Goal: Task Accomplishment & Management: Manage account settings

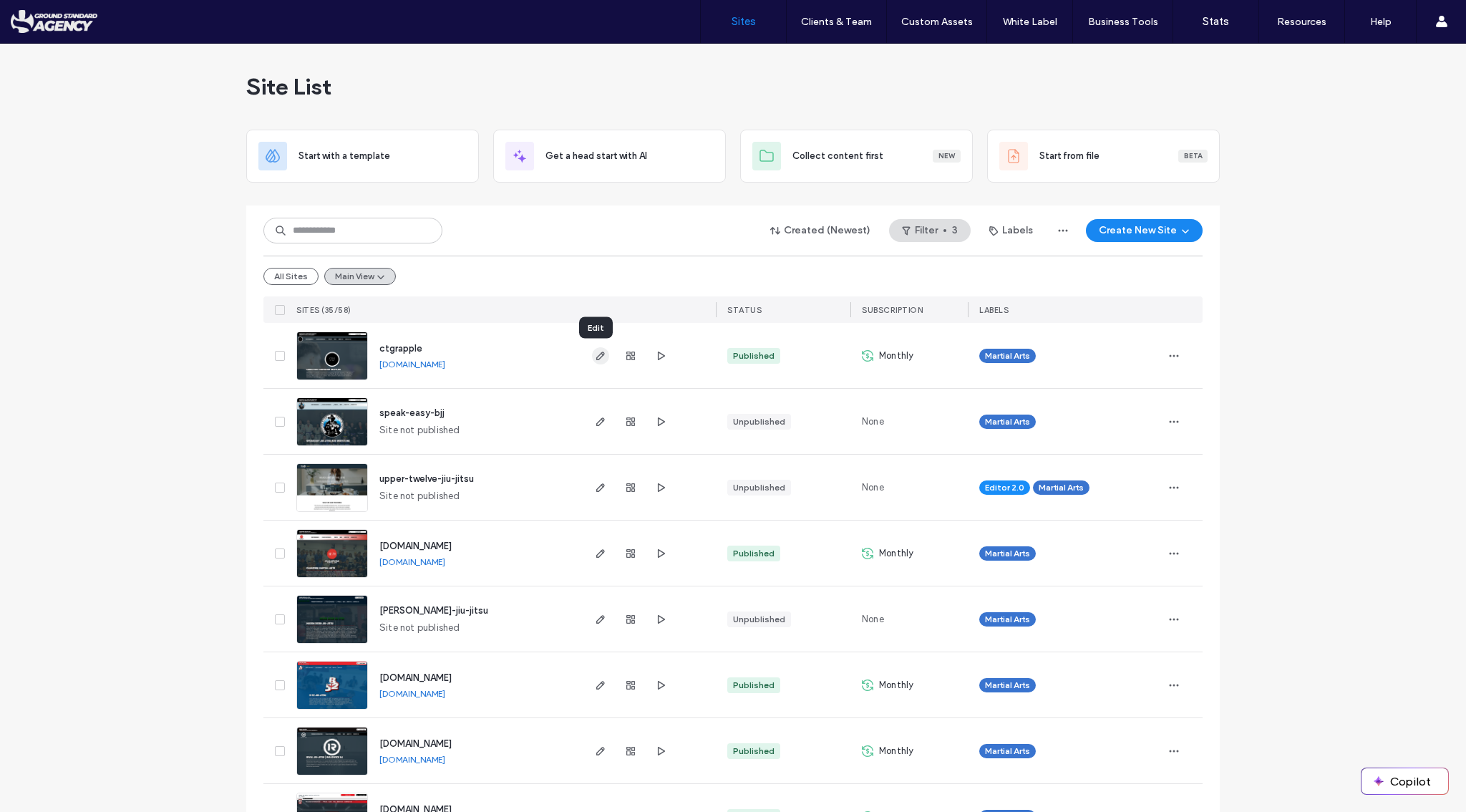
click at [595, 357] on icon "button" at bounding box center [600, 355] width 11 height 11
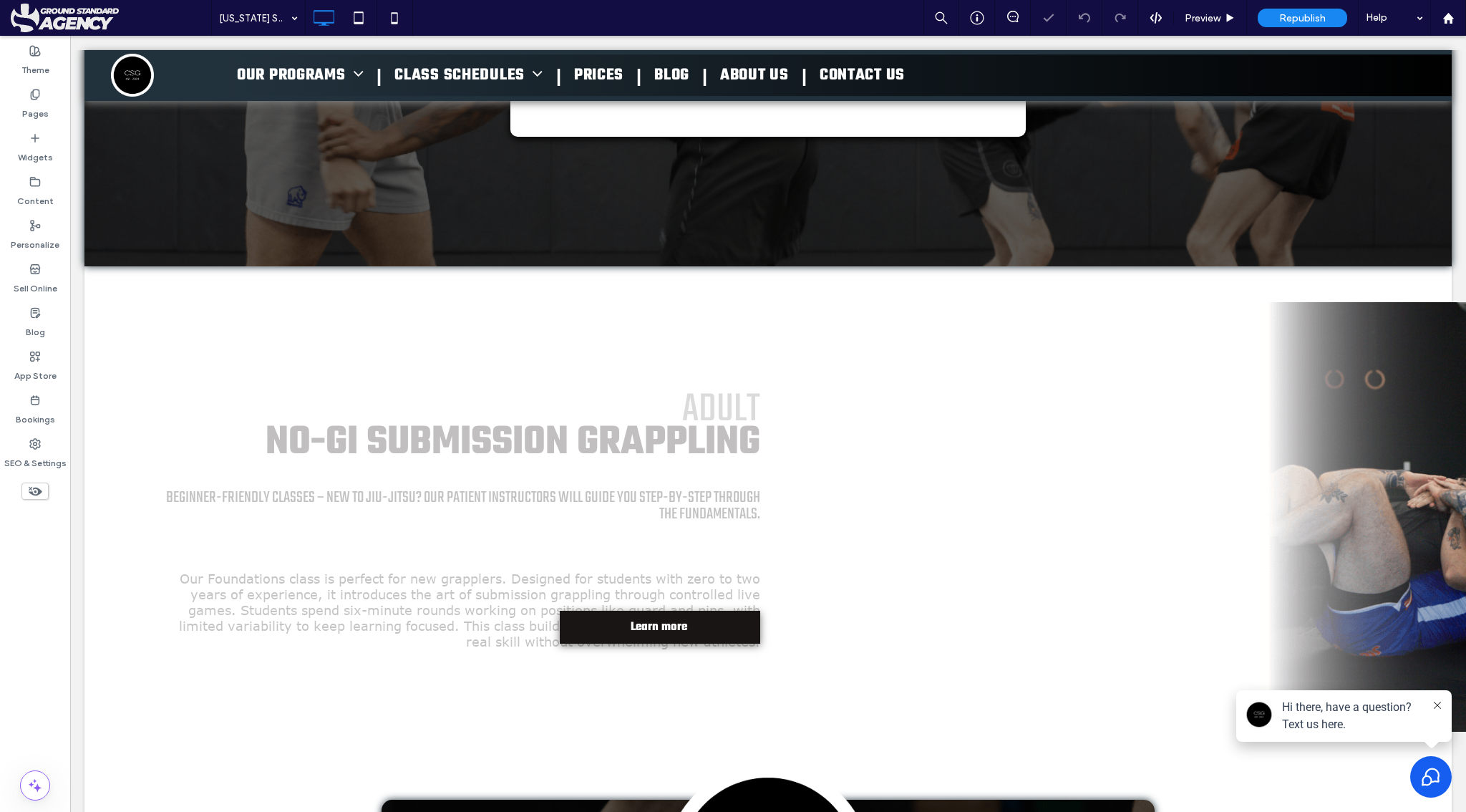
scroll to position [1995, 0]
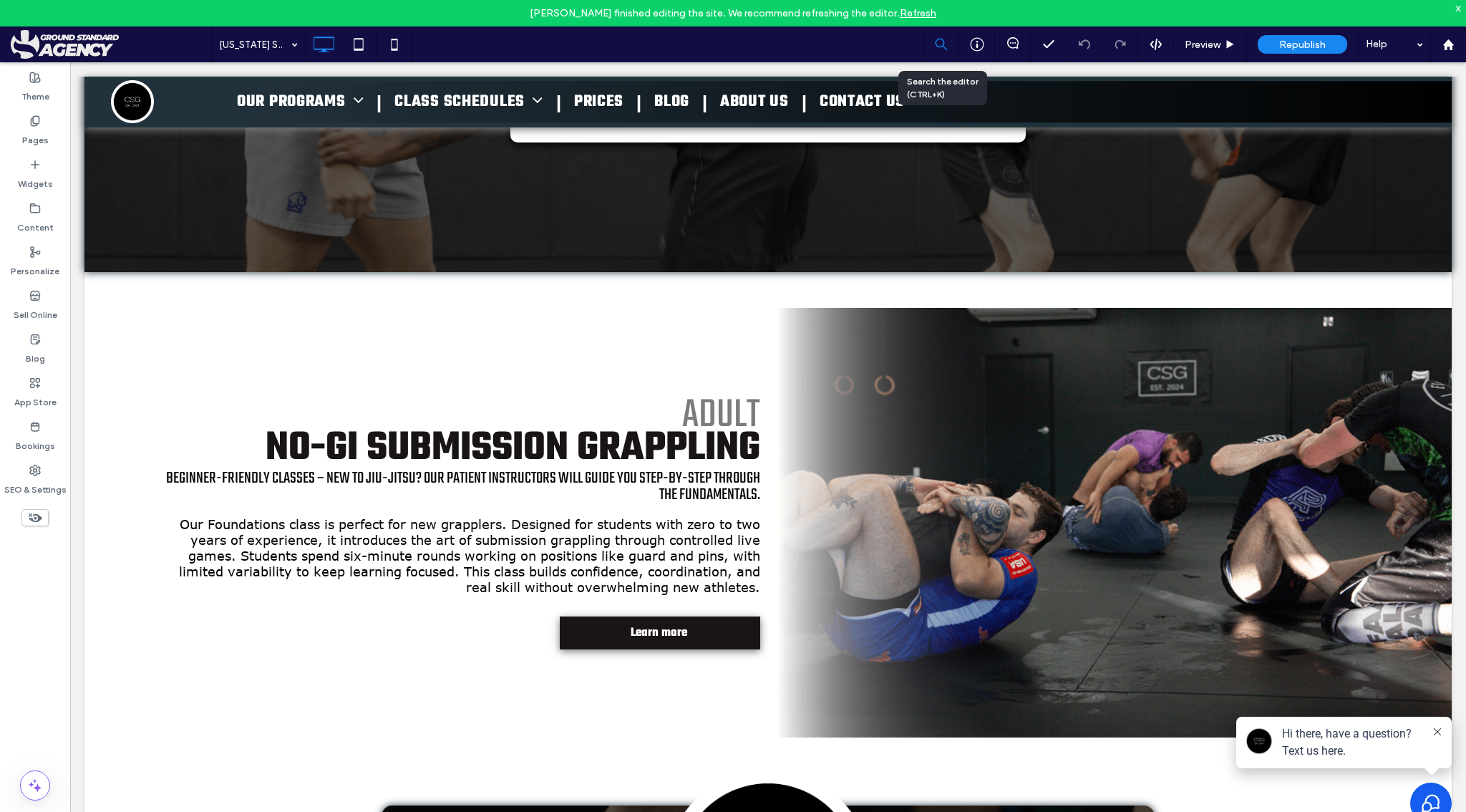
click at [939, 39] on use at bounding box center [942, 45] width 16 height 16
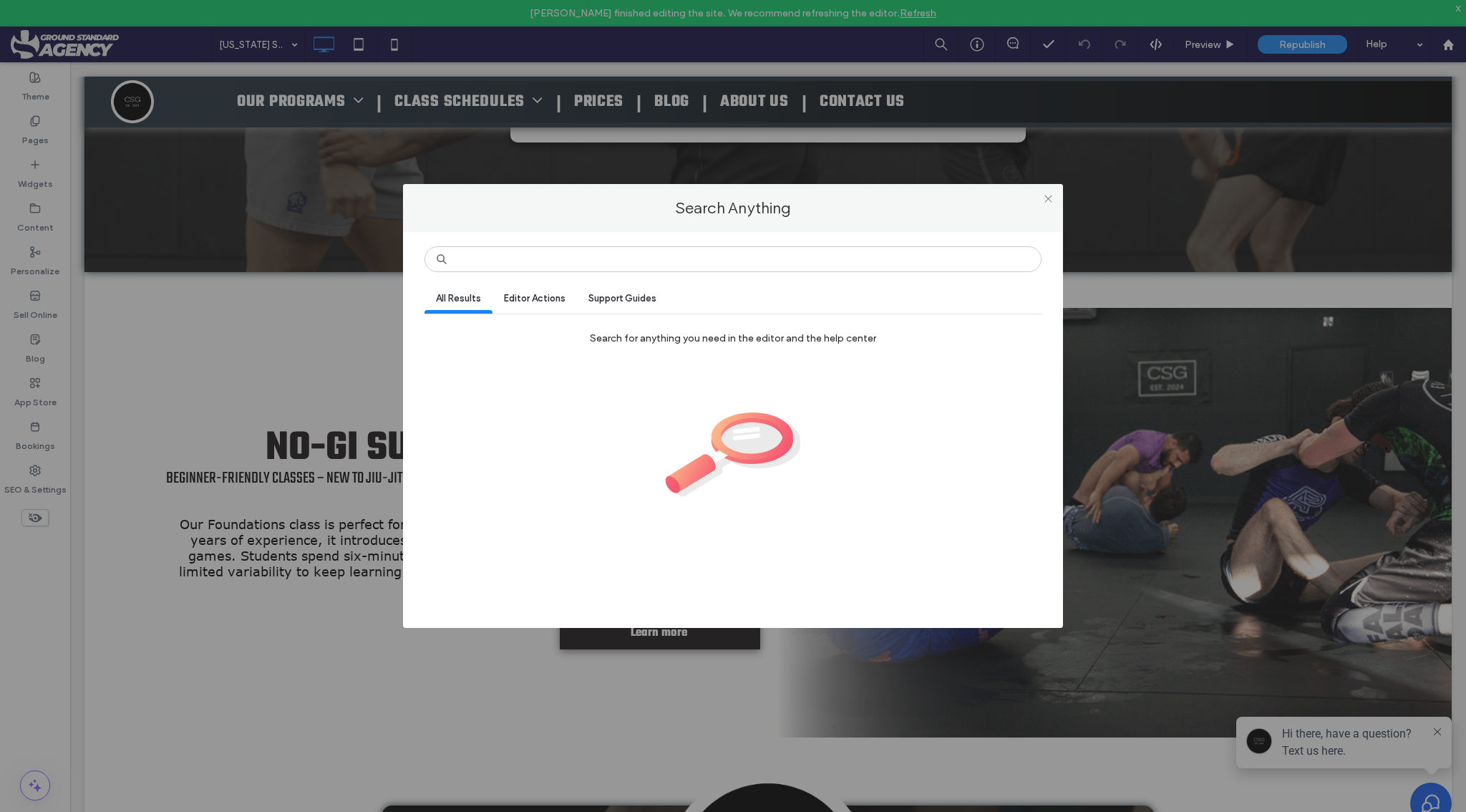
click at [978, 48] on div "Search Anything All Results Editor Actions Support Guides Search for anything y…" at bounding box center [733, 406] width 1466 height 812
click at [1048, 200] on icon at bounding box center [1048, 199] width 11 height 11
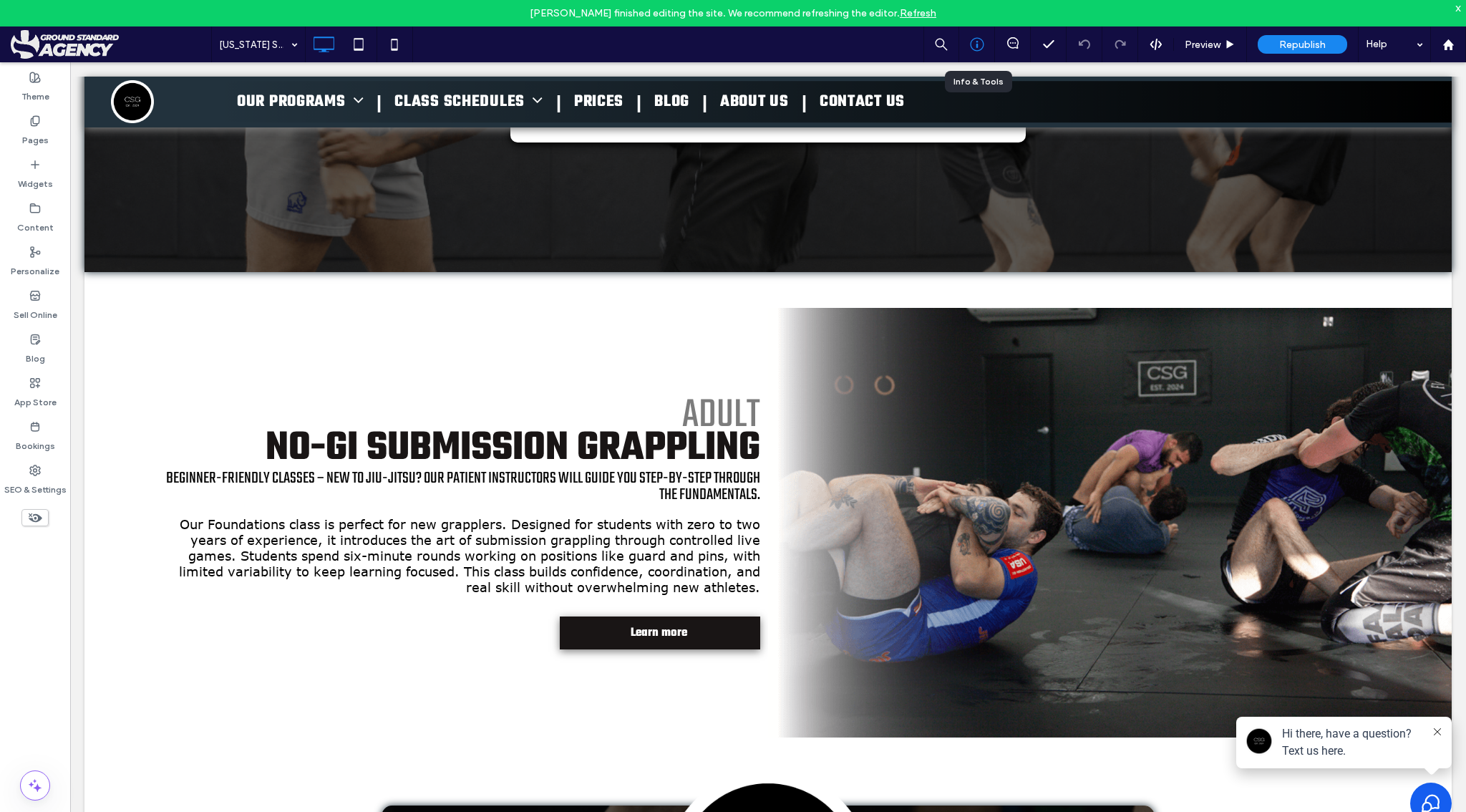
click at [976, 48] on use at bounding box center [977, 45] width 14 height 14
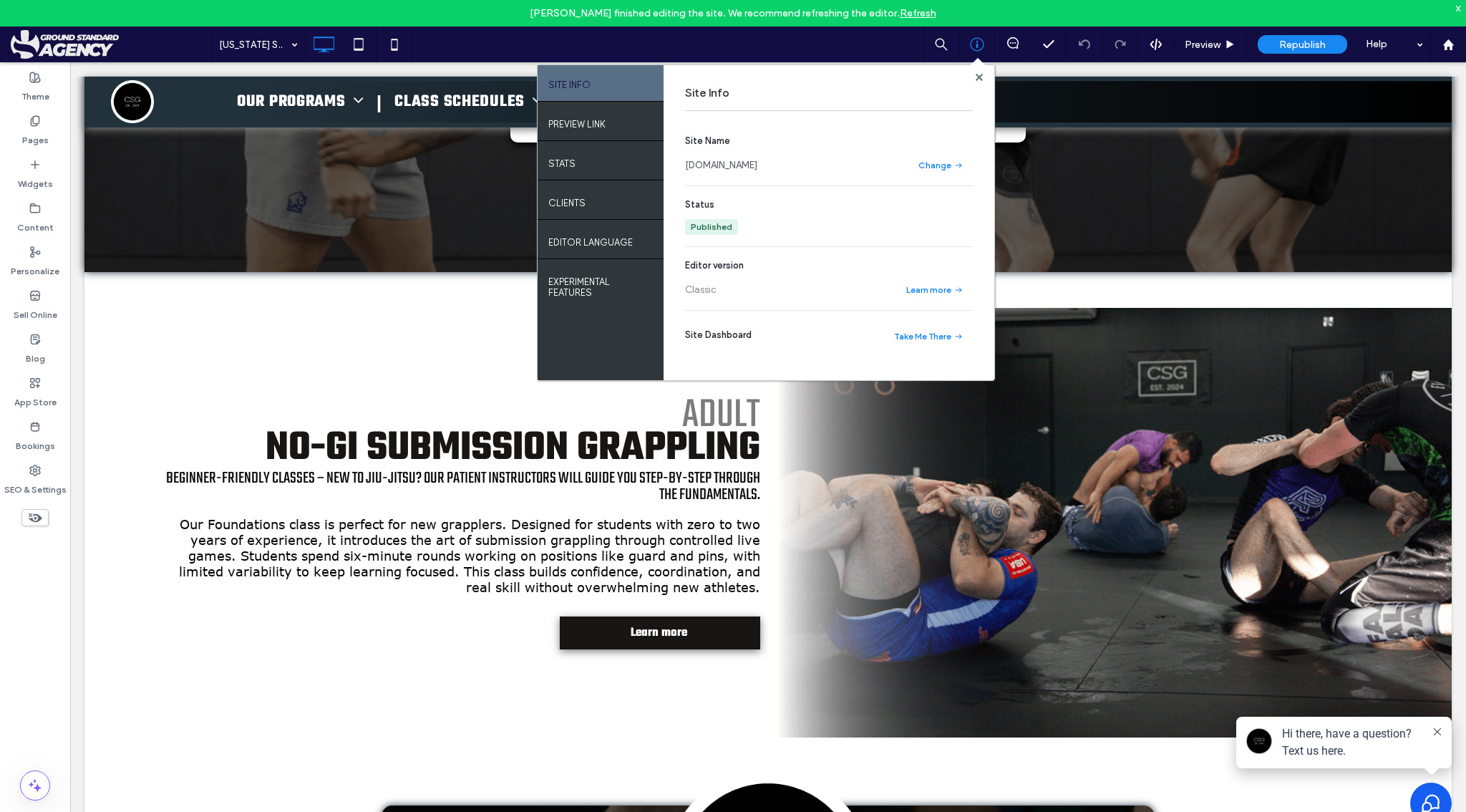
drag, startPoint x: 835, startPoint y: 170, endPoint x: 685, endPoint y: 169, distance: 150.0
click at [685, 169] on div "[DOMAIN_NAME]" at bounding box center [793, 165] width 217 height 14
copy link "[DOMAIN_NAME]"
click at [979, 76] on use at bounding box center [978, 76] width 7 height 7
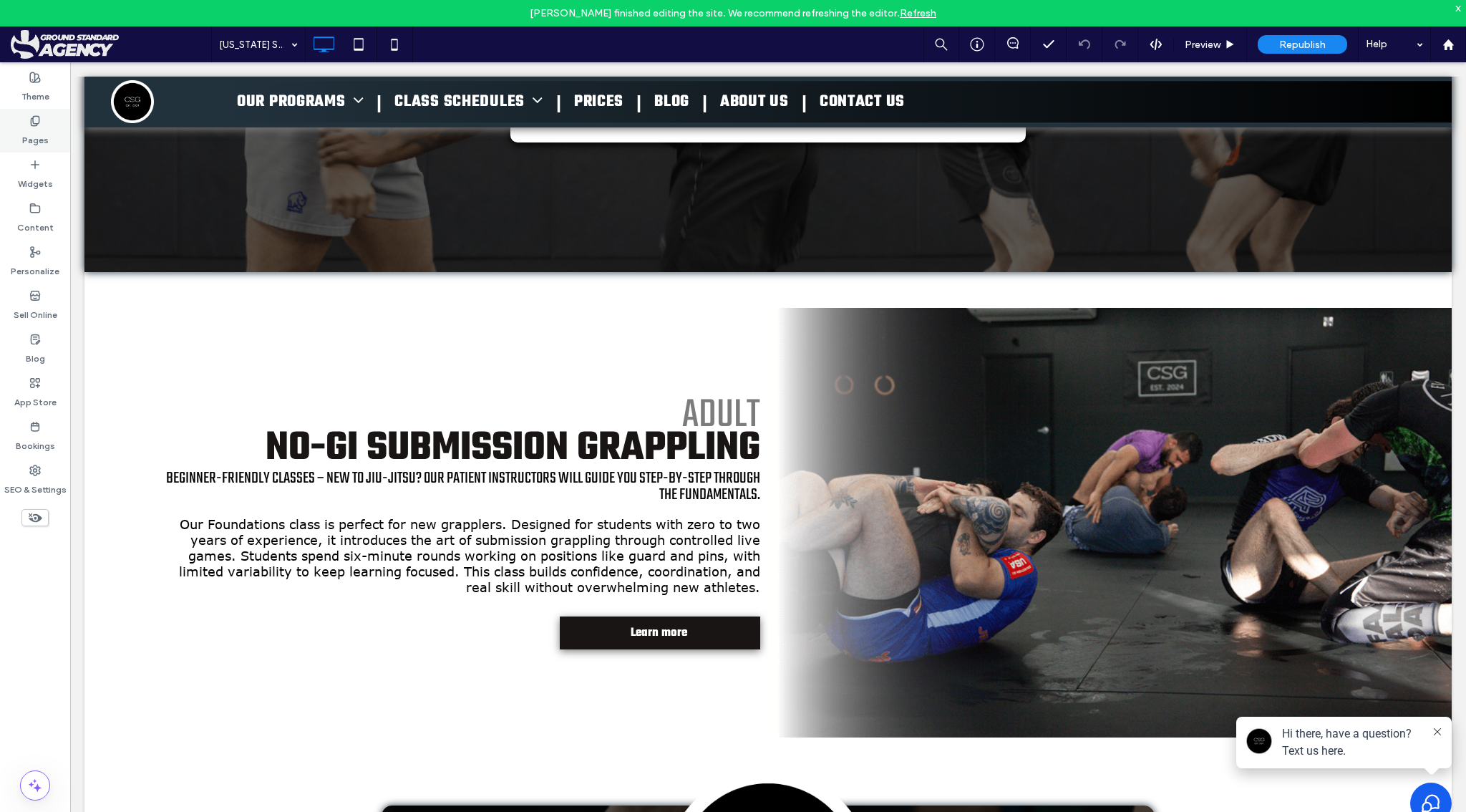
click at [43, 137] on label "Pages" at bounding box center [35, 137] width 26 height 20
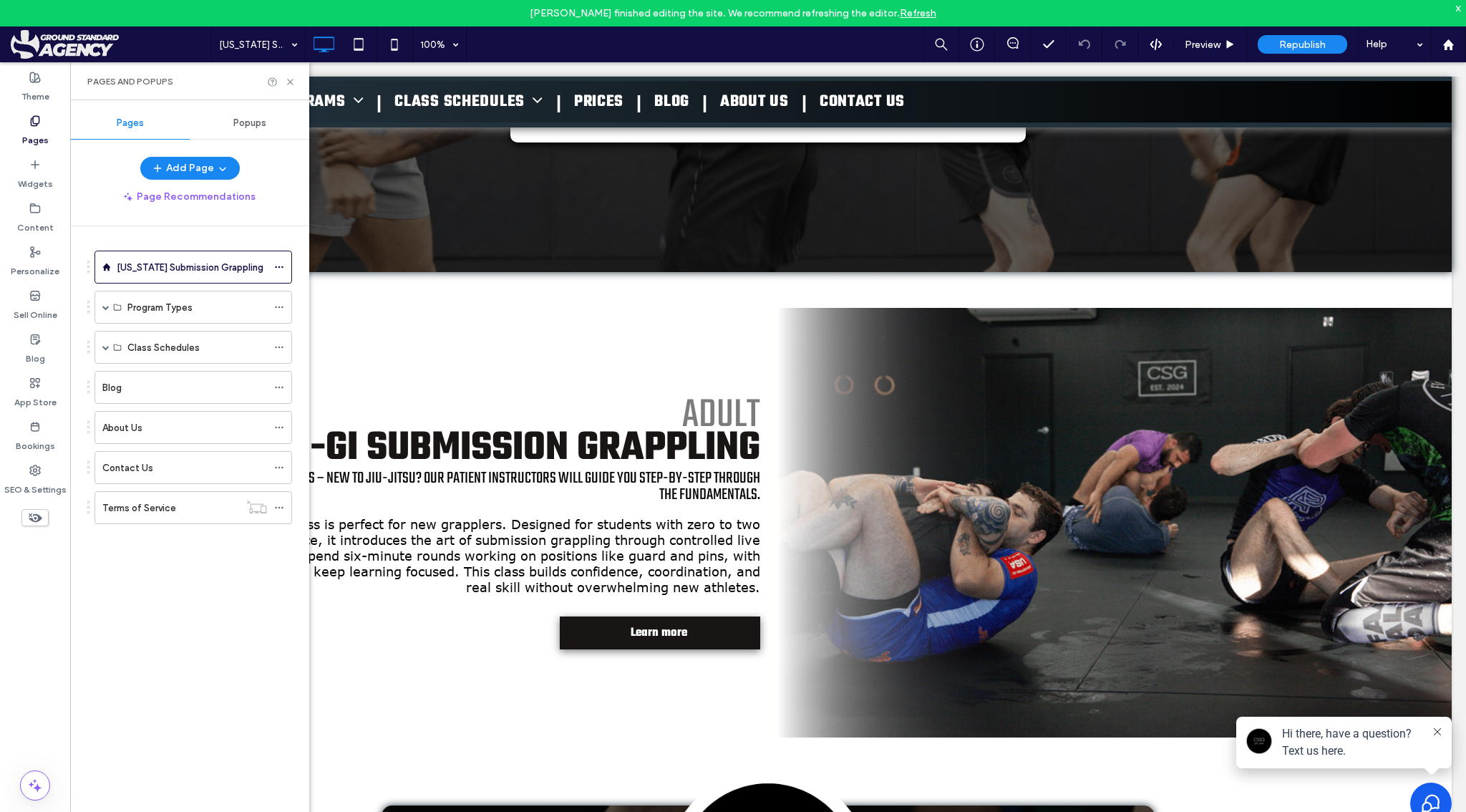
click at [259, 123] on span "Popups" at bounding box center [250, 122] width 33 height 11
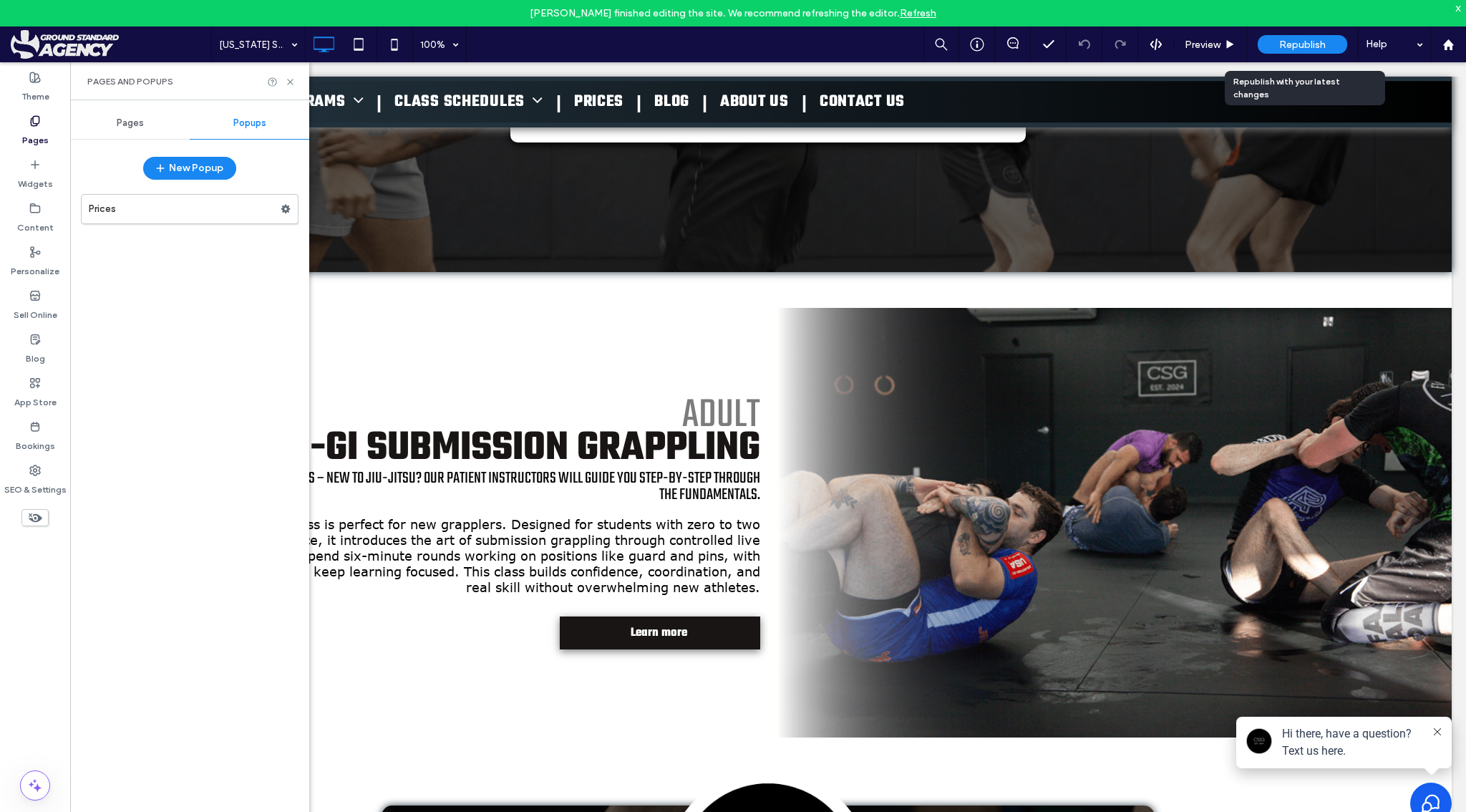
click at [1305, 45] on span "Republish" at bounding box center [1302, 45] width 47 height 12
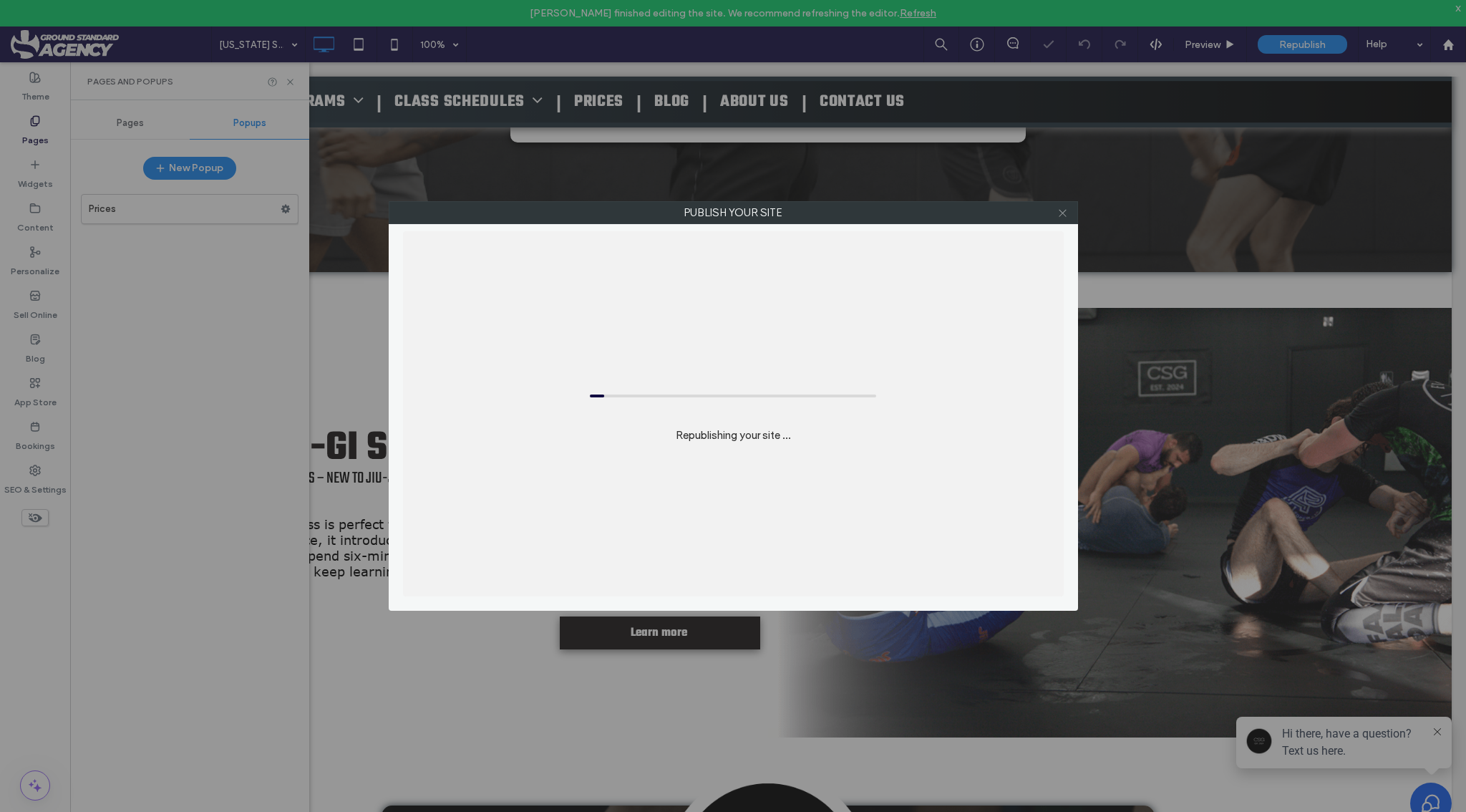
click at [1061, 215] on icon at bounding box center [1063, 212] width 11 height 11
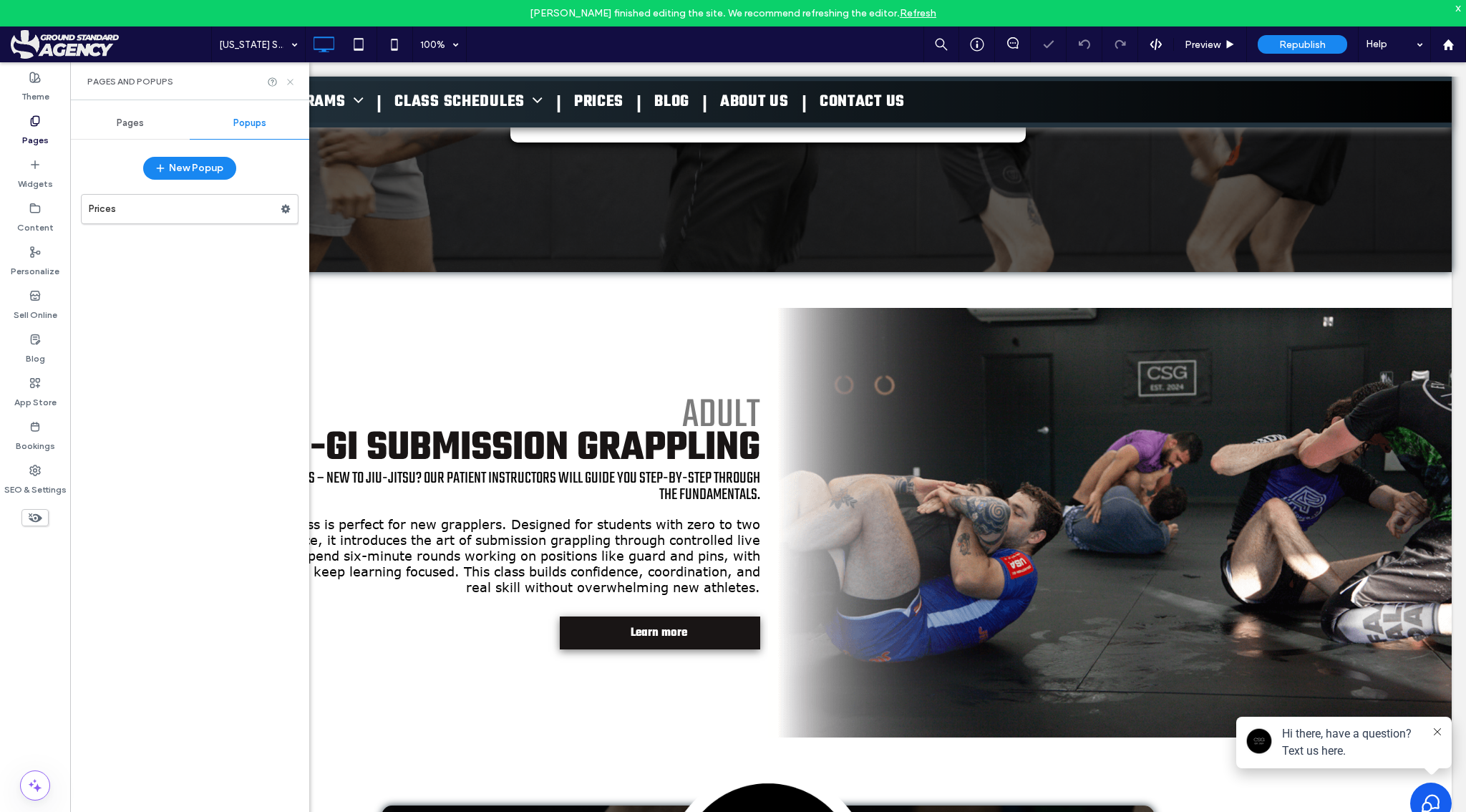
drag, startPoint x: 293, startPoint y: 82, endPoint x: 223, endPoint y: 20, distance: 93.5
click at [293, 82] on icon at bounding box center [290, 82] width 11 height 11
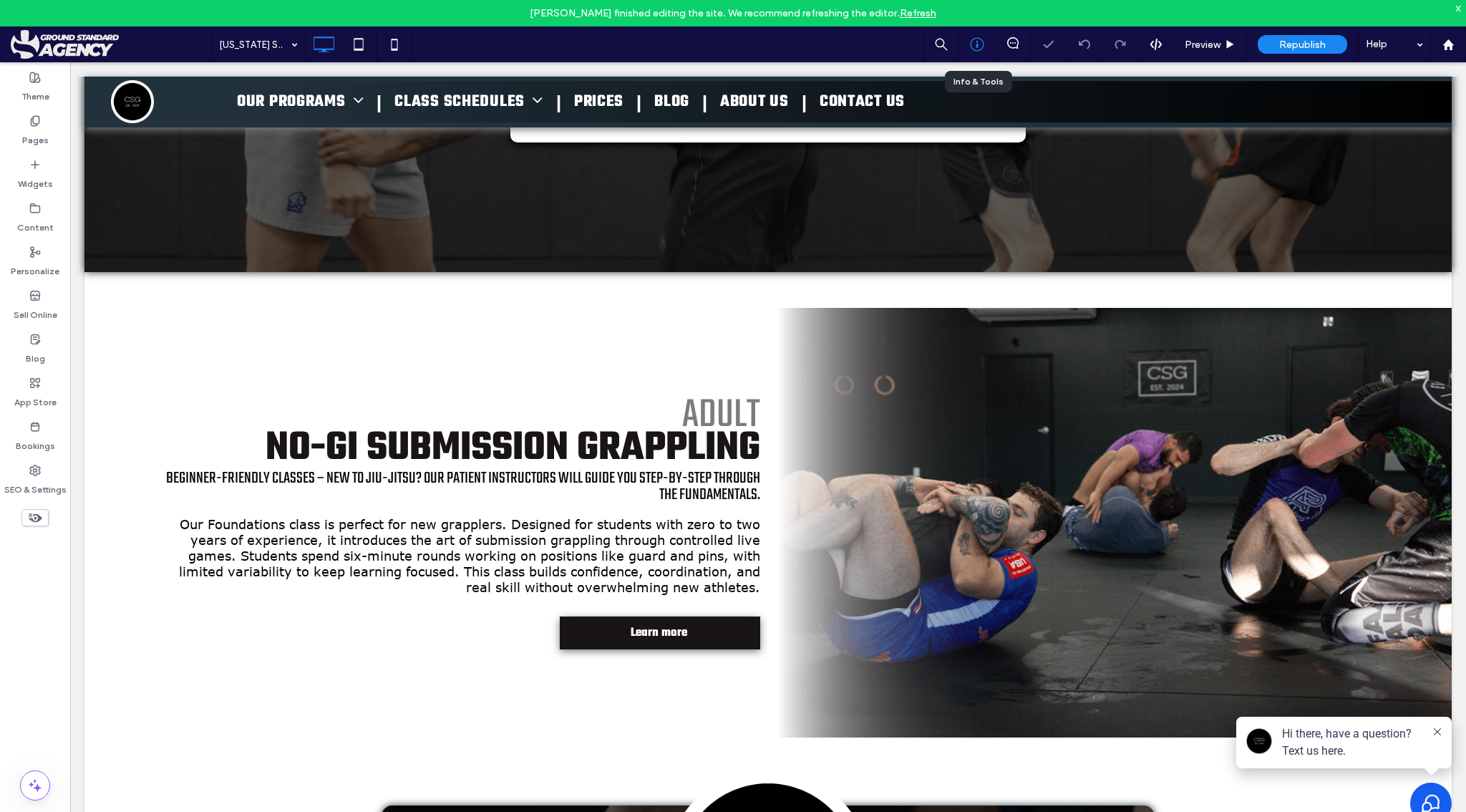
click at [971, 38] on icon at bounding box center [977, 44] width 14 height 14
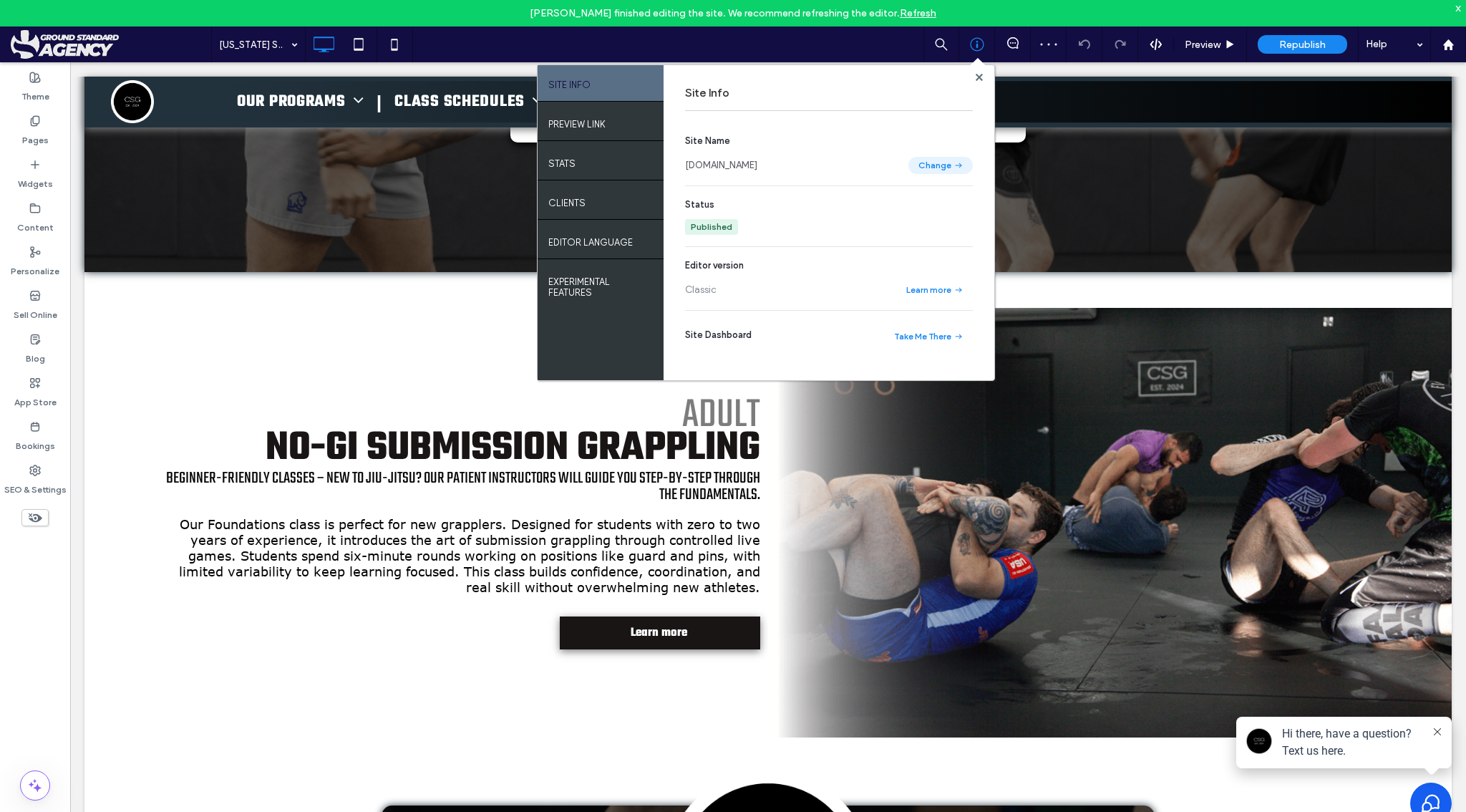
click at [932, 167] on button "Change" at bounding box center [940, 166] width 65 height 17
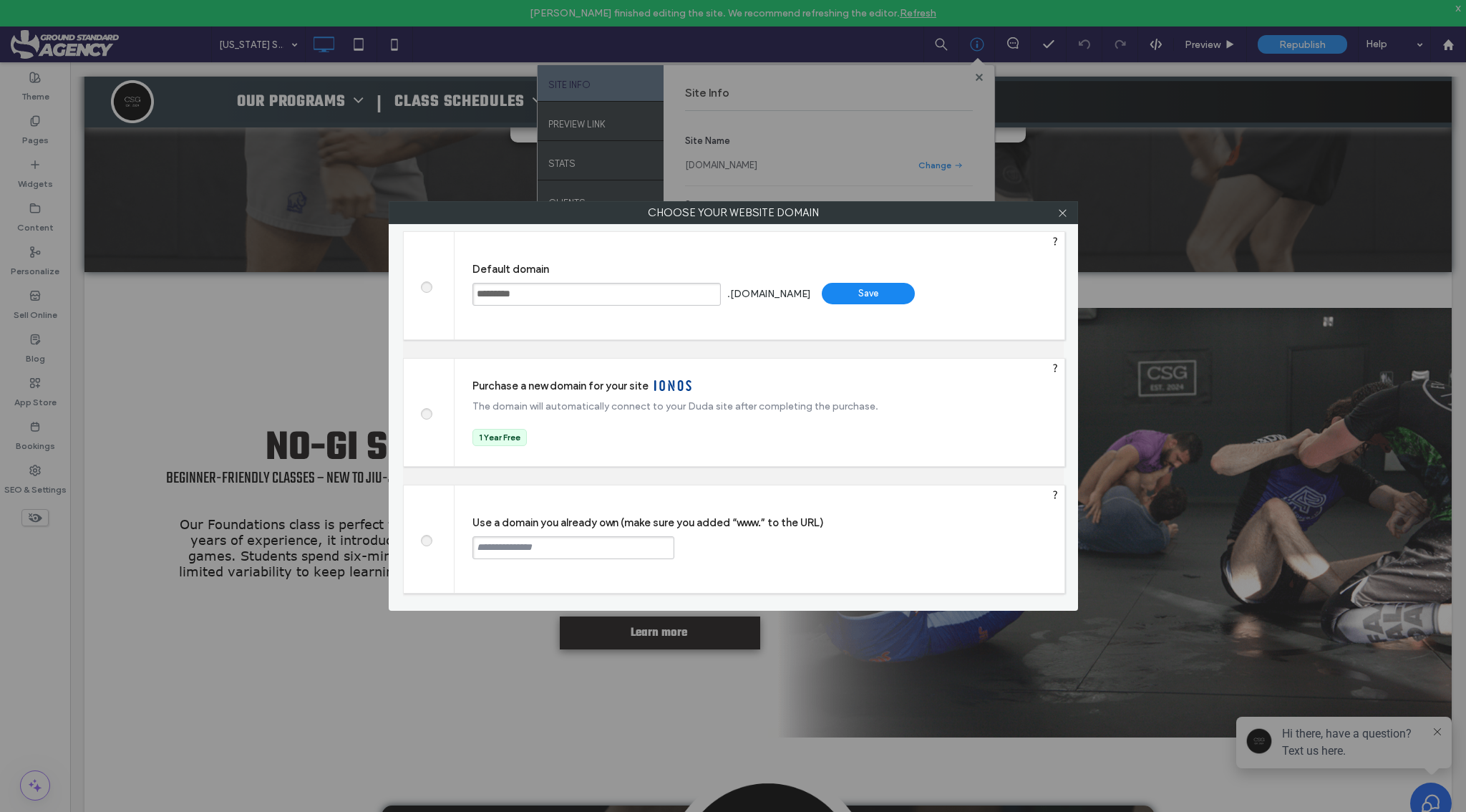
drag, startPoint x: 531, startPoint y: 296, endPoint x: 377, endPoint y: 296, distance: 154.0
click at [377, 296] on div "Choose your website domain Choose your website domain Default domain ********* …" at bounding box center [733, 406] width 1466 height 812
click at [561, 555] on input "text" at bounding box center [573, 547] width 202 height 23
paste input "**********"
drag, startPoint x: 565, startPoint y: 546, endPoint x: 502, endPoint y: 546, distance: 63.0
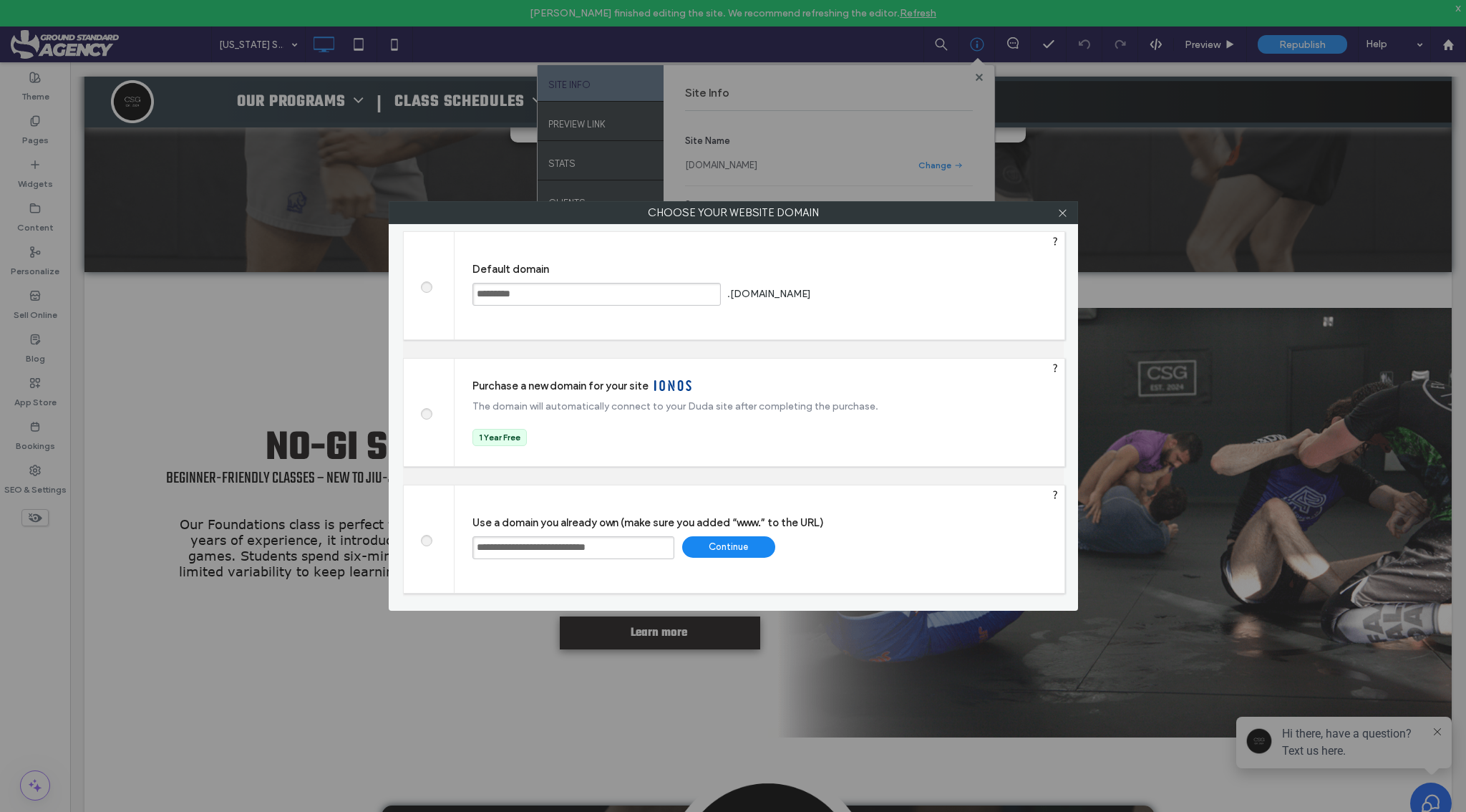
click at [502, 546] on input "**********" at bounding box center [573, 547] width 202 height 23
click at [623, 550] on input "**********" at bounding box center [573, 547] width 202 height 23
type input "**********"
click at [725, 550] on div "Continue" at bounding box center [729, 546] width 93 height 21
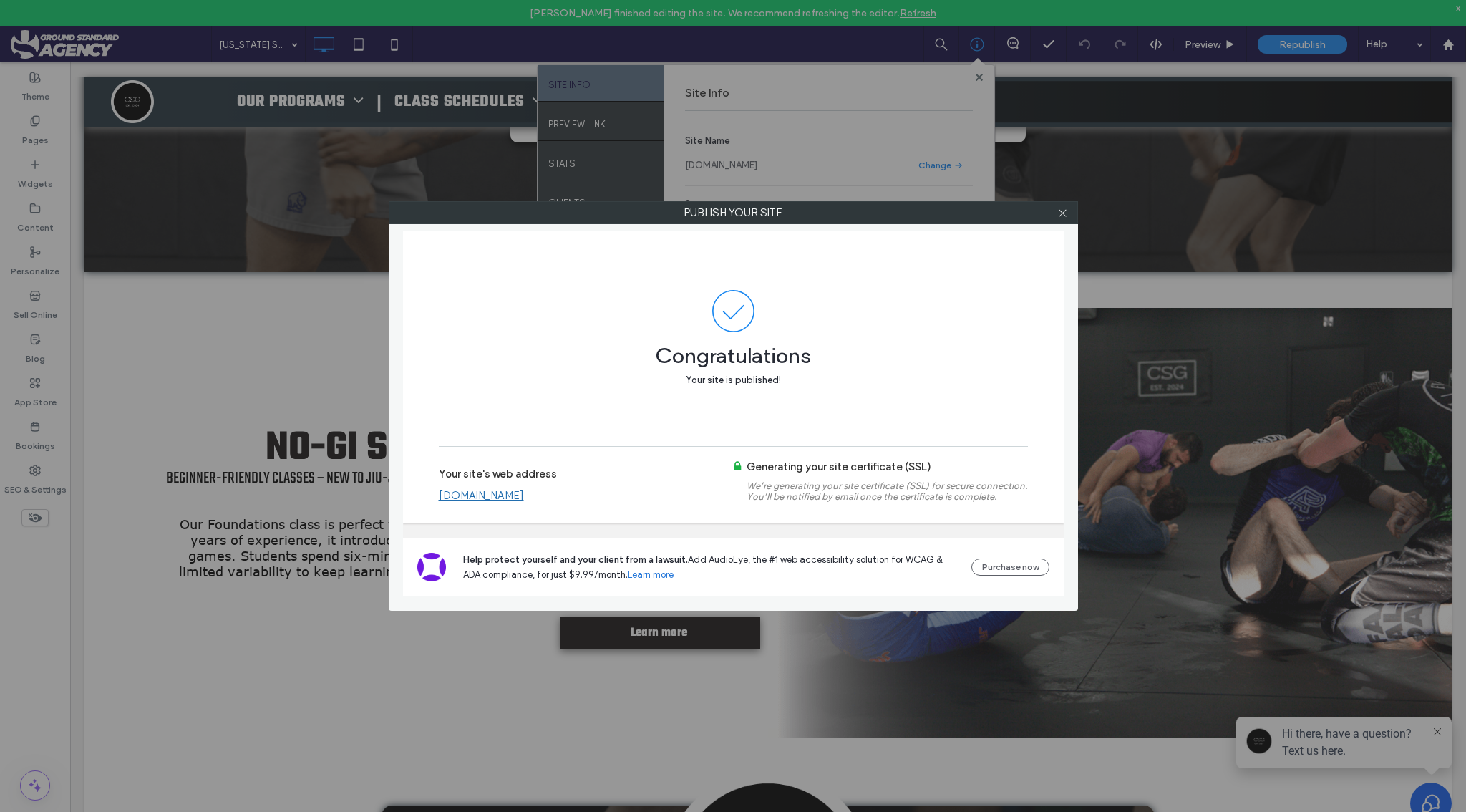
click at [489, 493] on link "www.ctgrapple.com" at bounding box center [482, 495] width 85 height 13
click at [1064, 217] on span at bounding box center [1063, 212] width 11 height 21
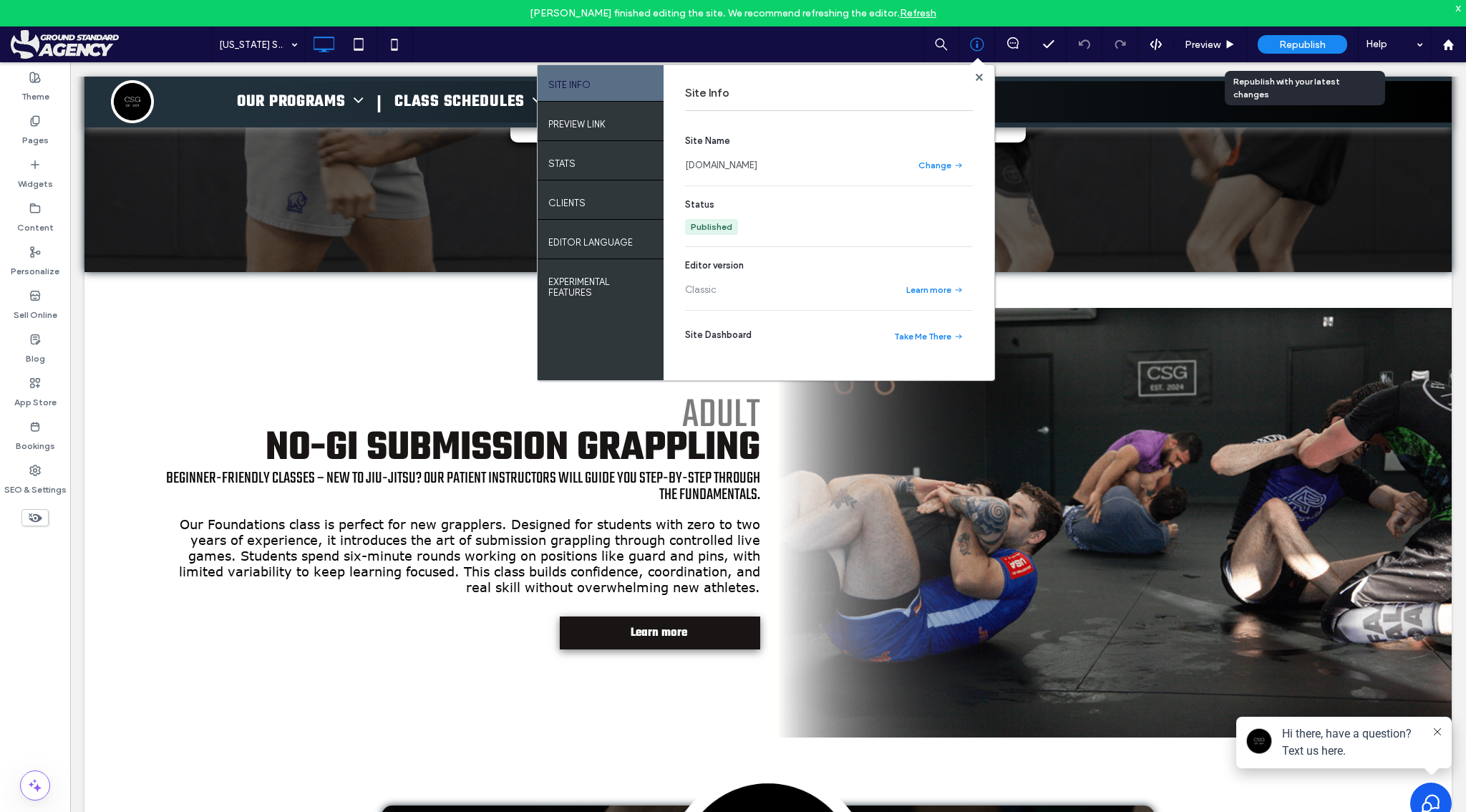
click at [1301, 39] on span "Republish" at bounding box center [1302, 45] width 47 height 12
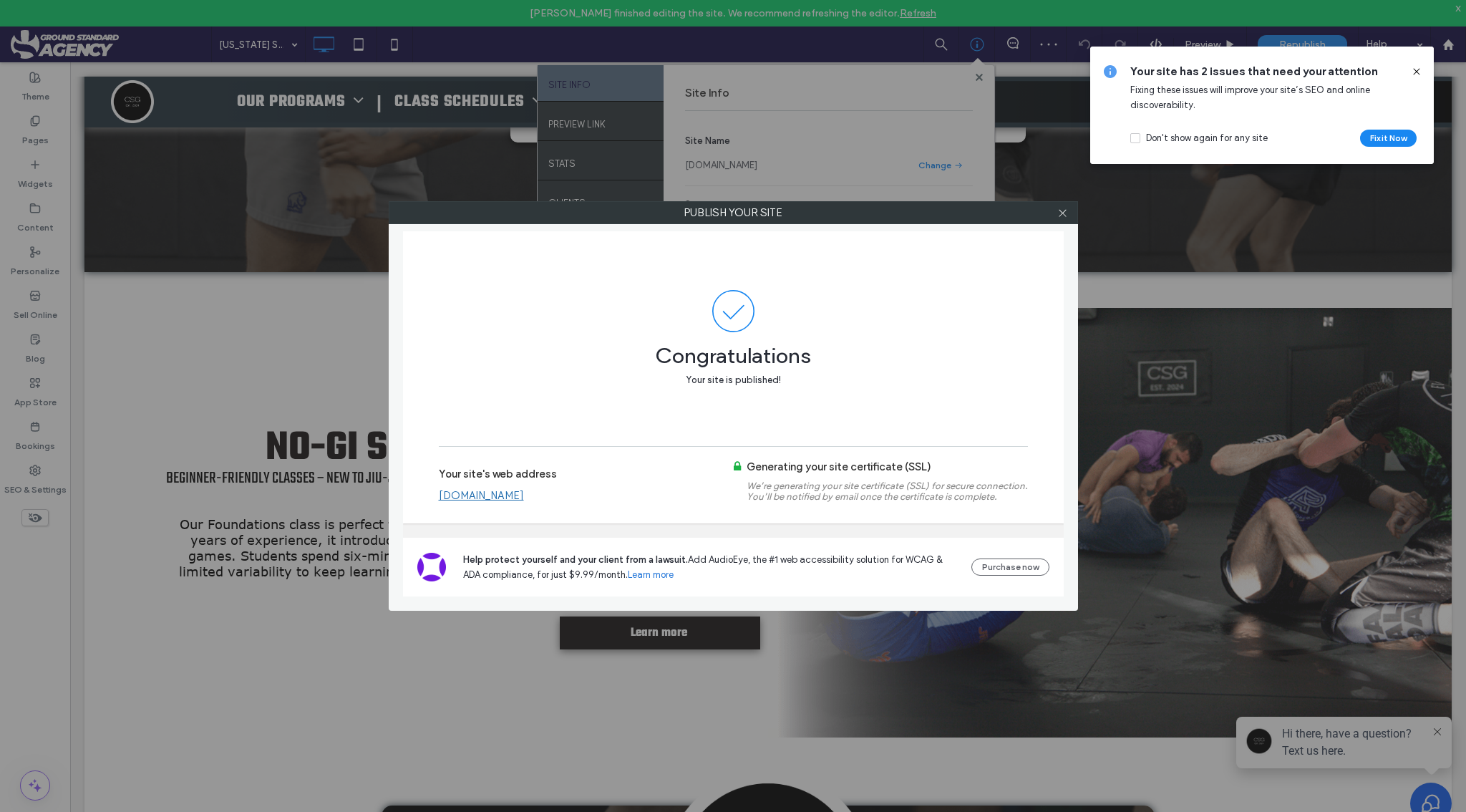
click at [460, 496] on link "www.ctgrapple.com" at bounding box center [482, 495] width 85 height 13
click at [480, 498] on link "www.ctgrapple.com" at bounding box center [482, 495] width 85 height 13
click at [1063, 217] on icon at bounding box center [1063, 212] width 11 height 11
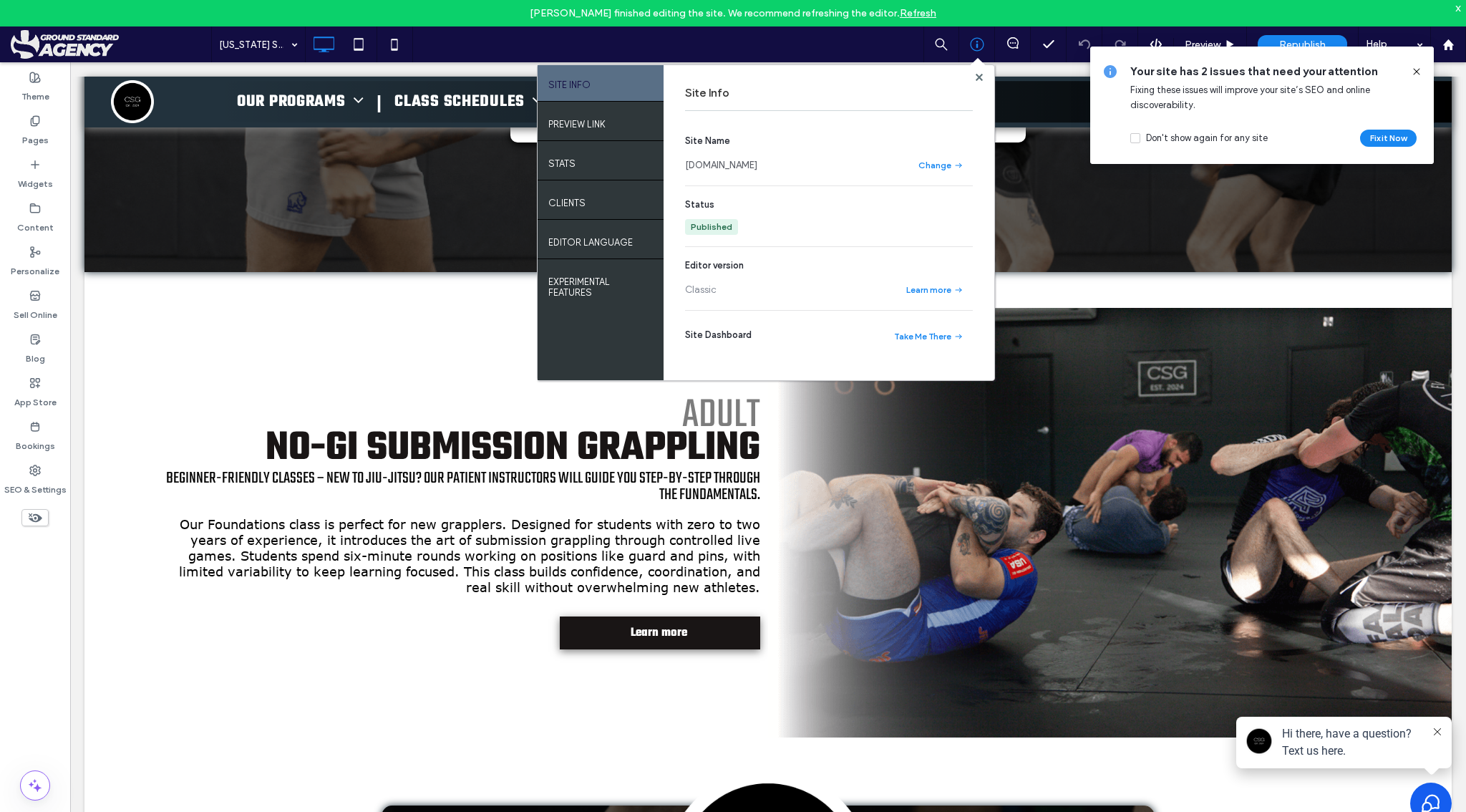
click at [1416, 65] on span at bounding box center [1416, 71] width 11 height 16
click at [979, 76] on use at bounding box center [978, 76] width 7 height 7
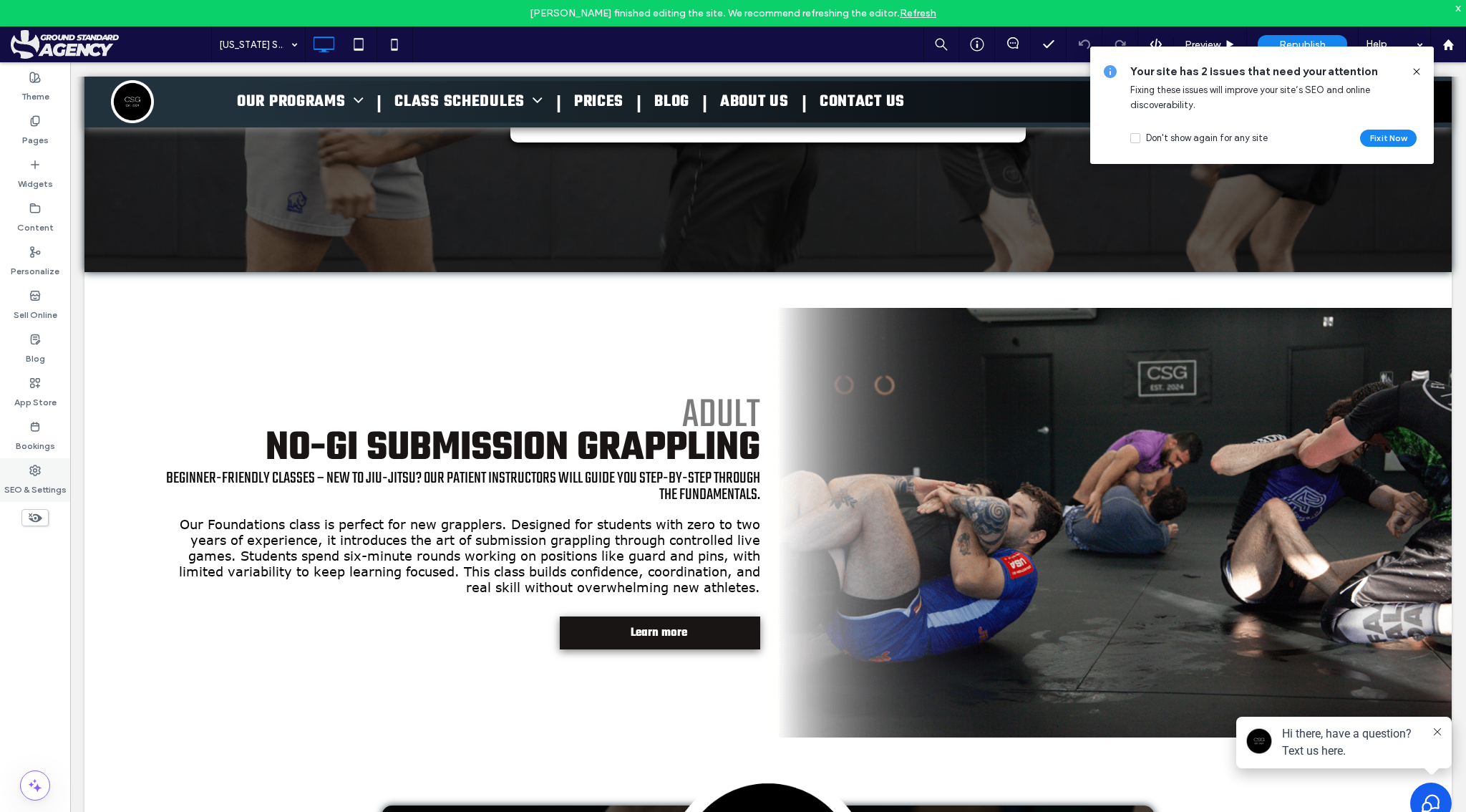
click at [32, 476] on label "SEO & Settings" at bounding box center [35, 486] width 62 height 20
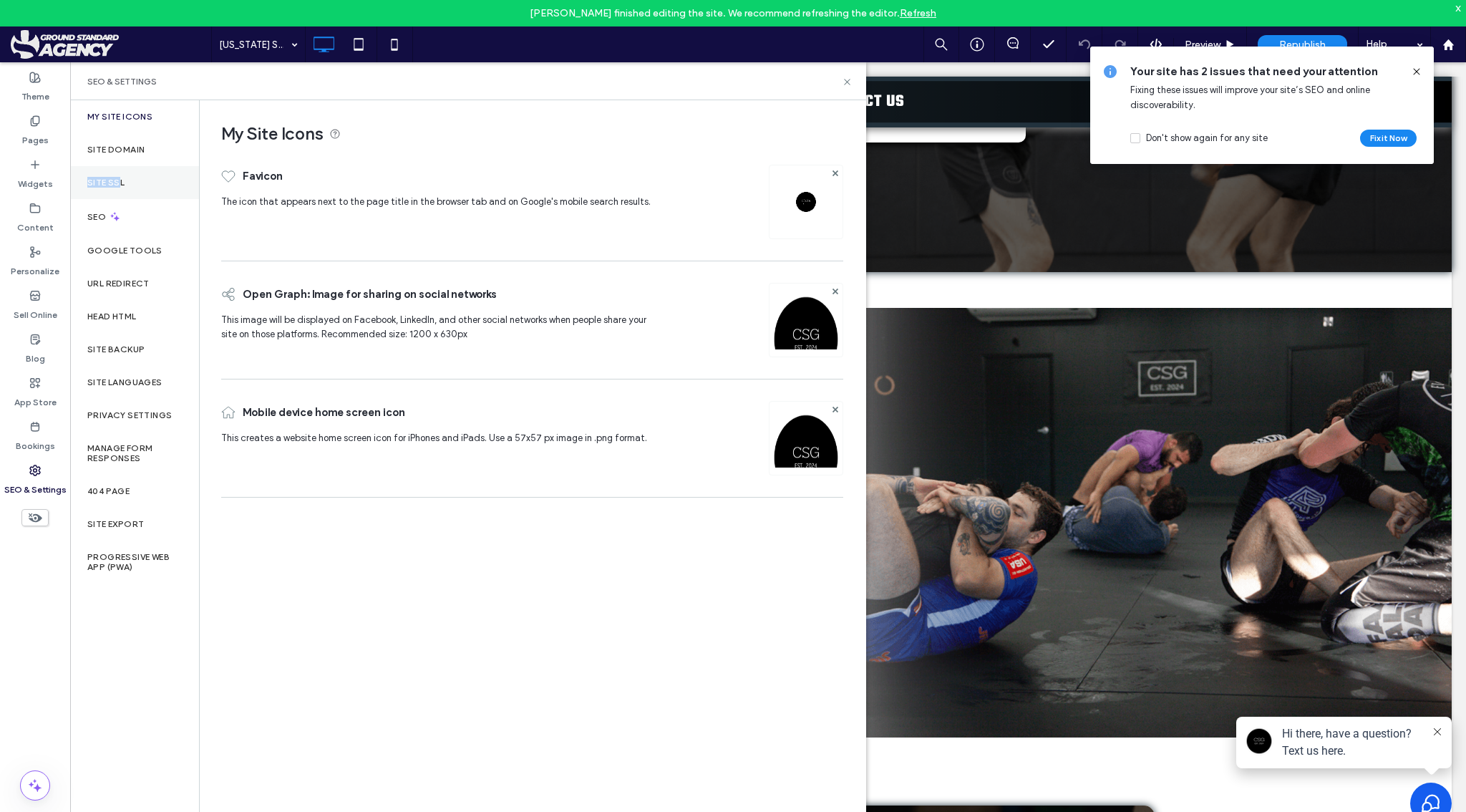
click at [120, 178] on label "Site SSL" at bounding box center [106, 183] width 37 height 10
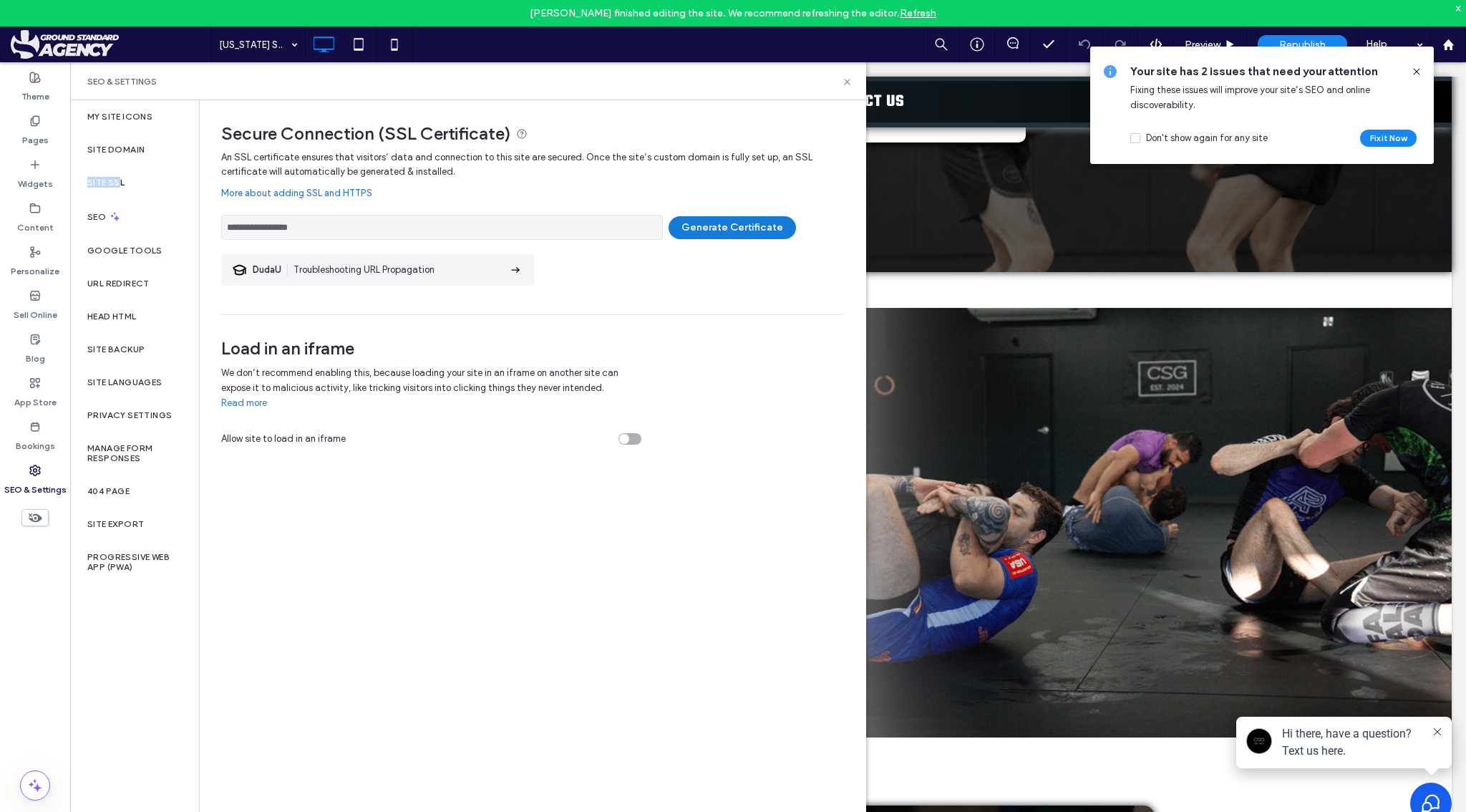
click at [719, 229] on button "Generate Certificate" at bounding box center [732, 227] width 127 height 23
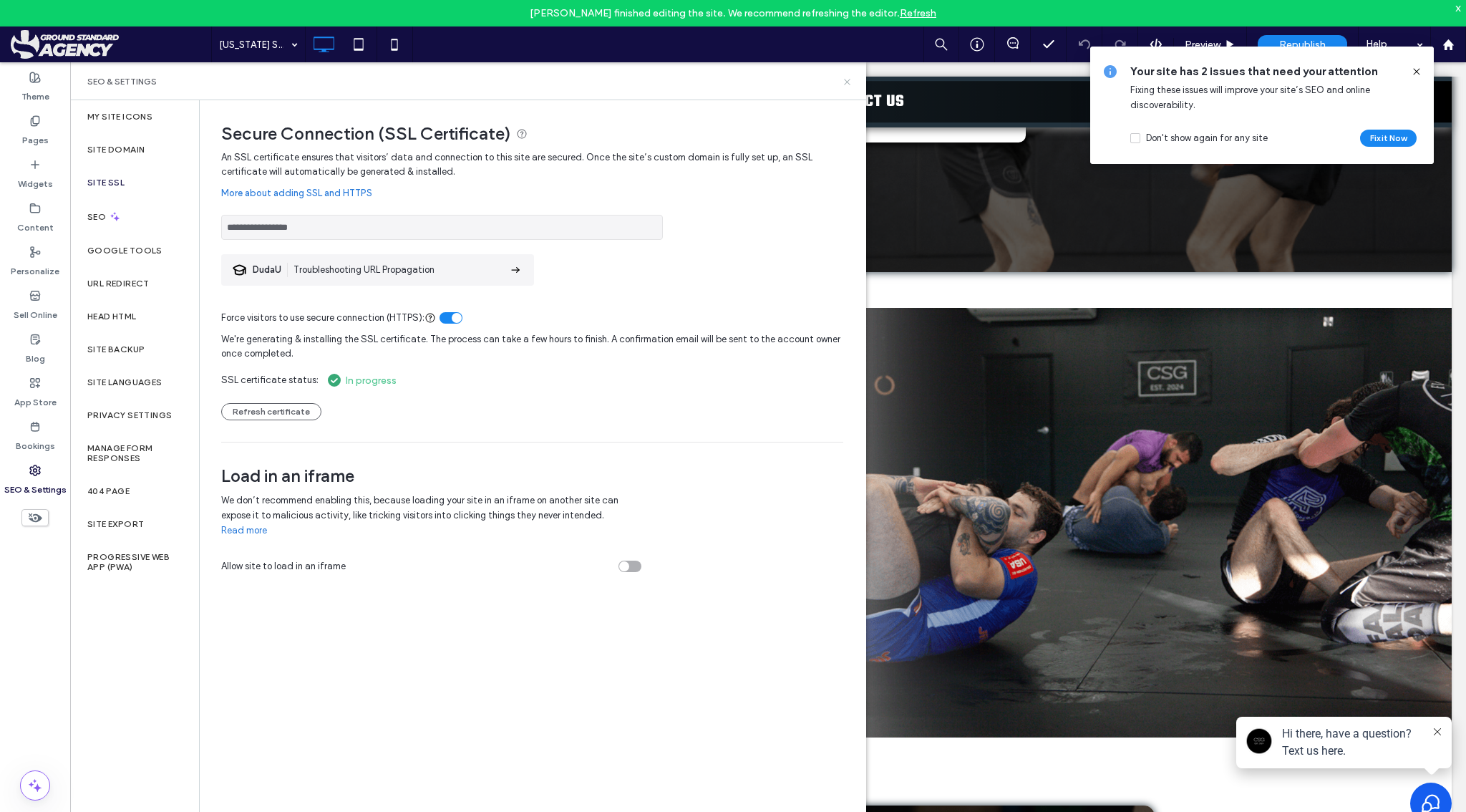
click at [849, 85] on icon at bounding box center [847, 82] width 11 height 11
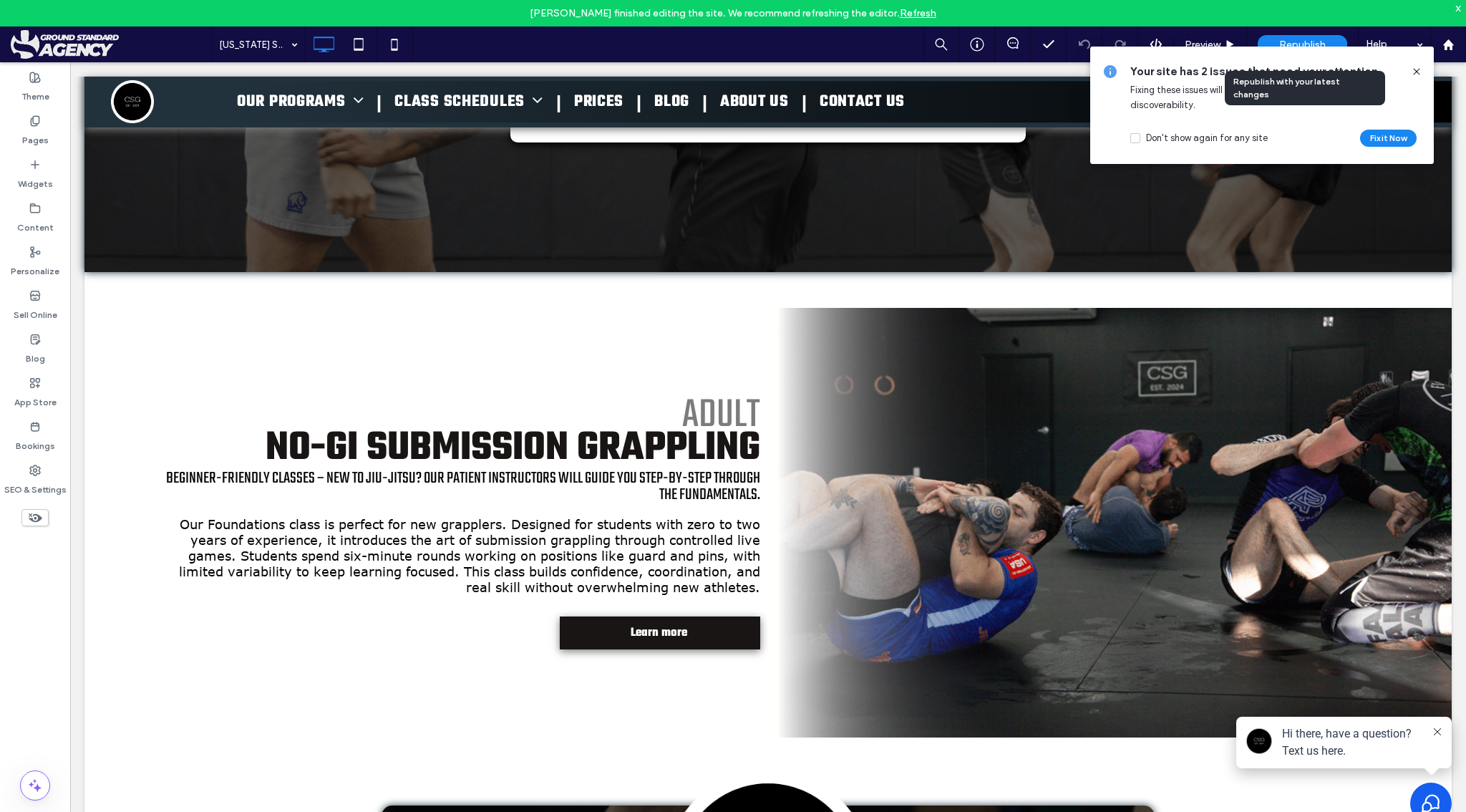
click at [1279, 36] on div "Republish" at bounding box center [1301, 44] width 89 height 19
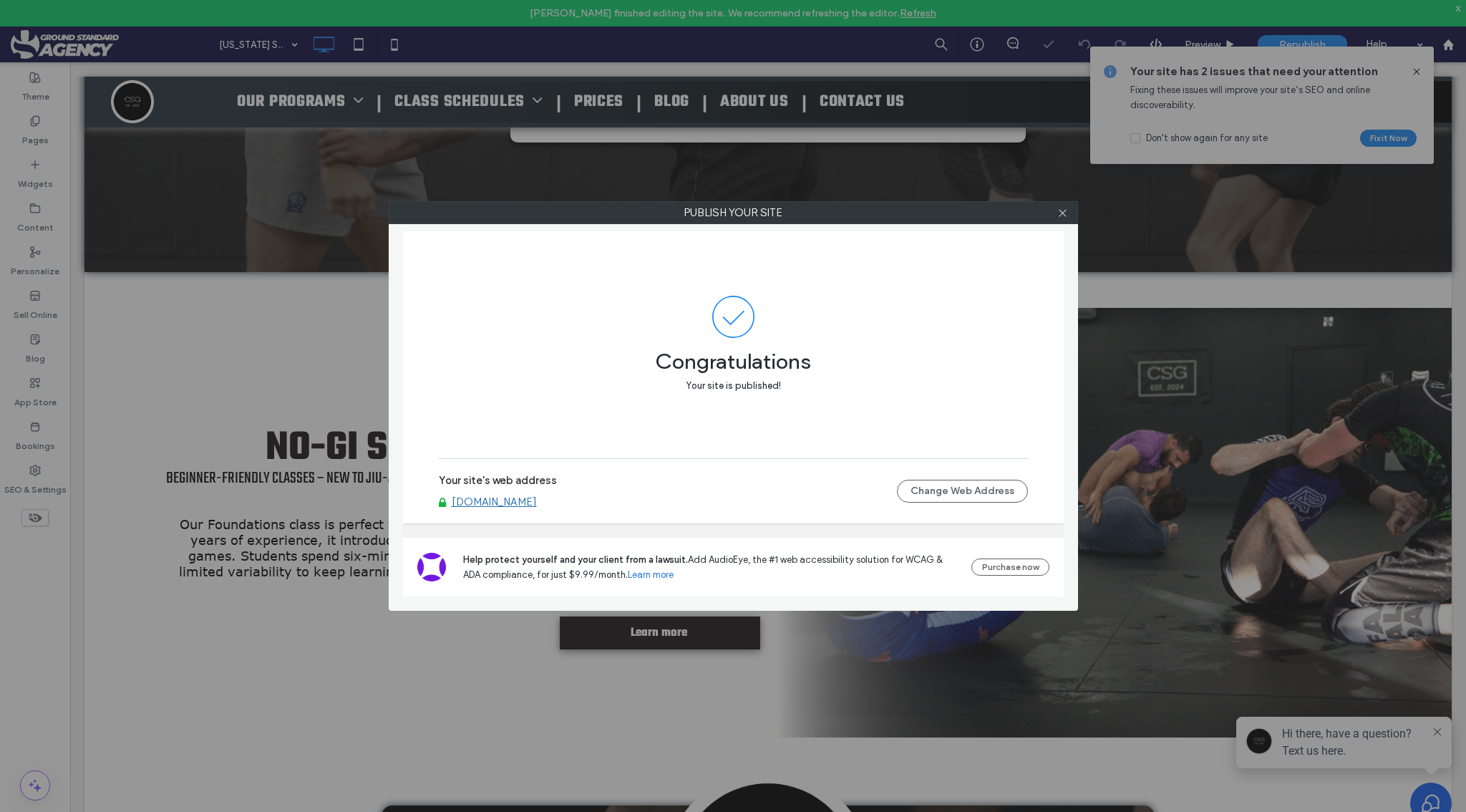
click at [509, 502] on link "www.ctgrapple.com" at bounding box center [494, 501] width 85 height 13
click at [1062, 211] on icon at bounding box center [1063, 212] width 11 height 11
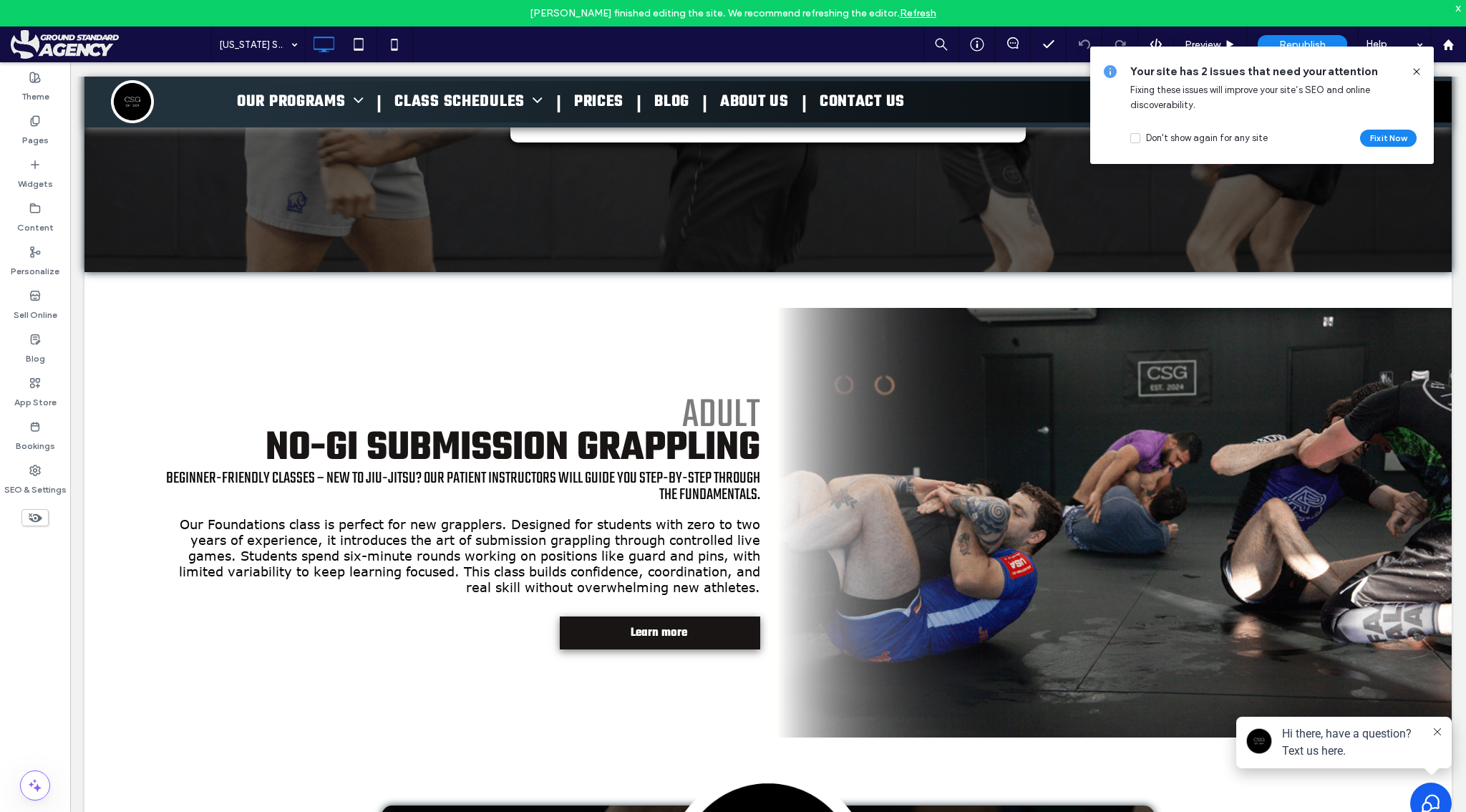
click at [1418, 73] on use at bounding box center [1416, 71] width 7 height 7
